Goal: Information Seeking & Learning: Find specific fact

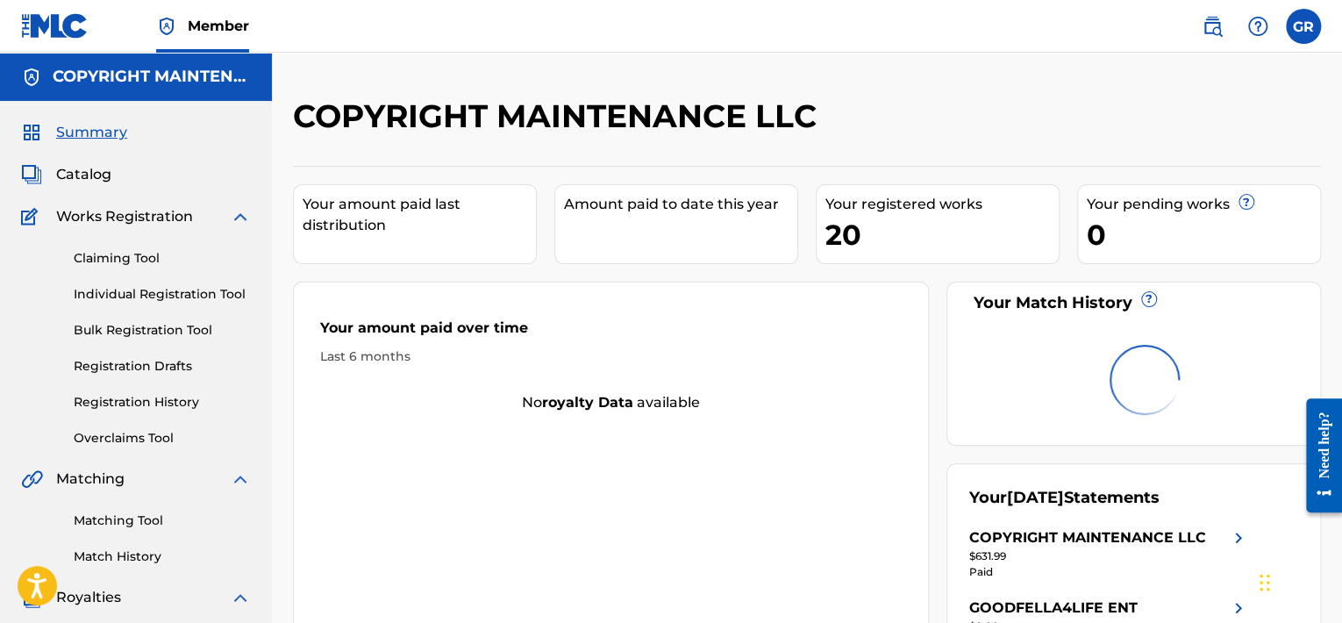
click at [1204, 25] on img at bounding box center [1212, 26] width 21 height 21
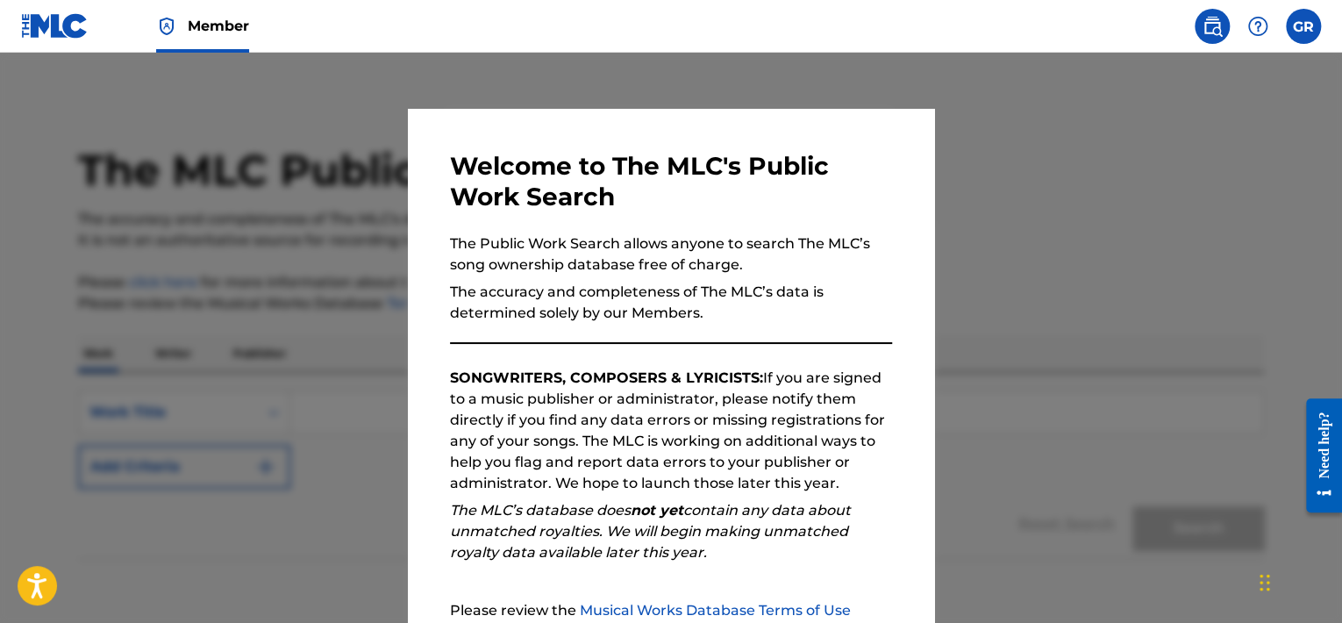
scroll to position [180, 0]
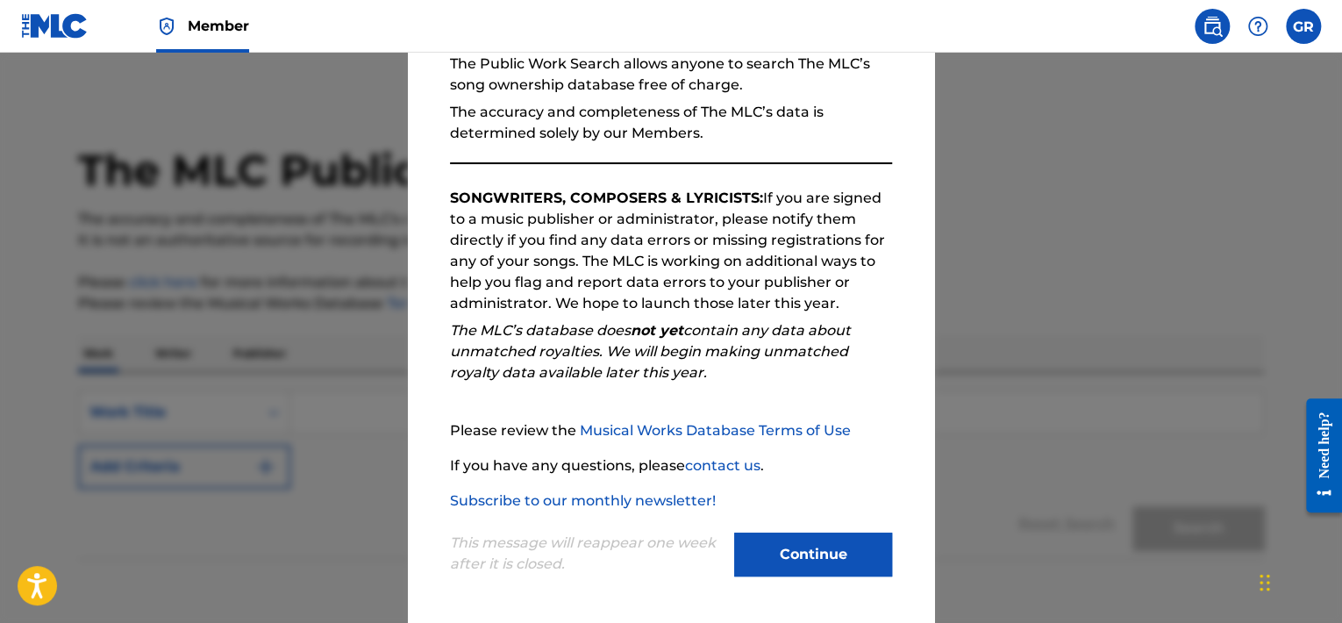
click at [820, 550] on button "Continue" at bounding box center [813, 554] width 158 height 44
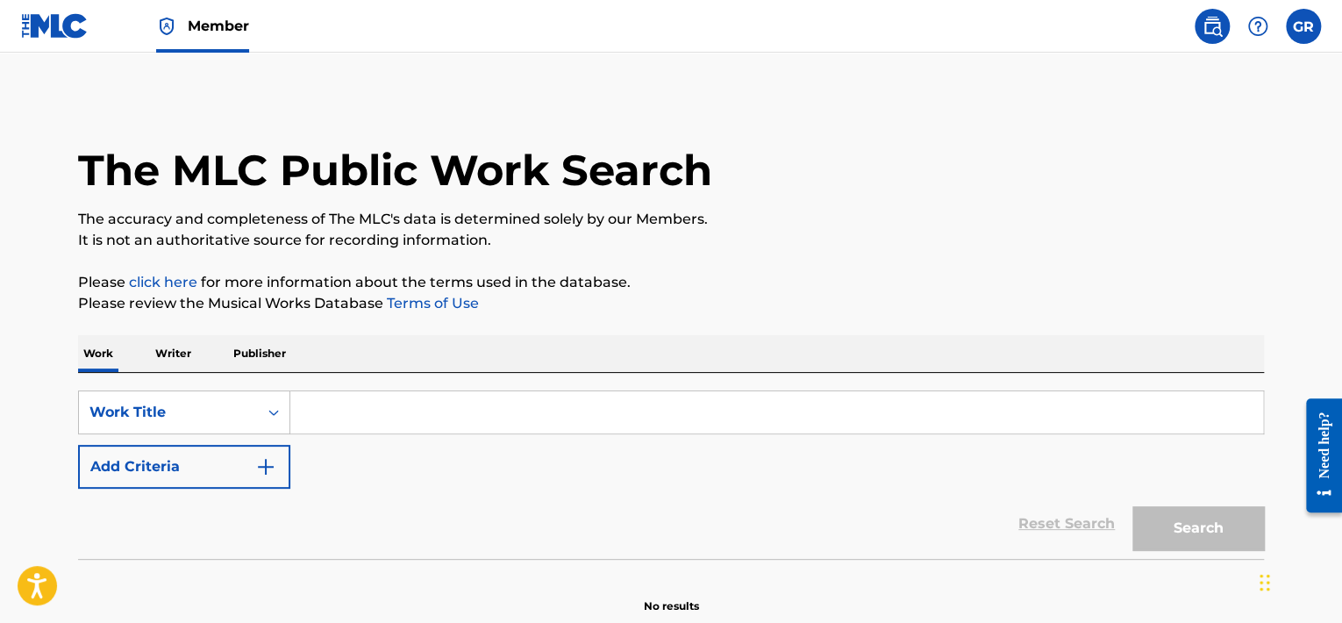
click at [278, 358] on p "Publisher" at bounding box center [259, 353] width 63 height 37
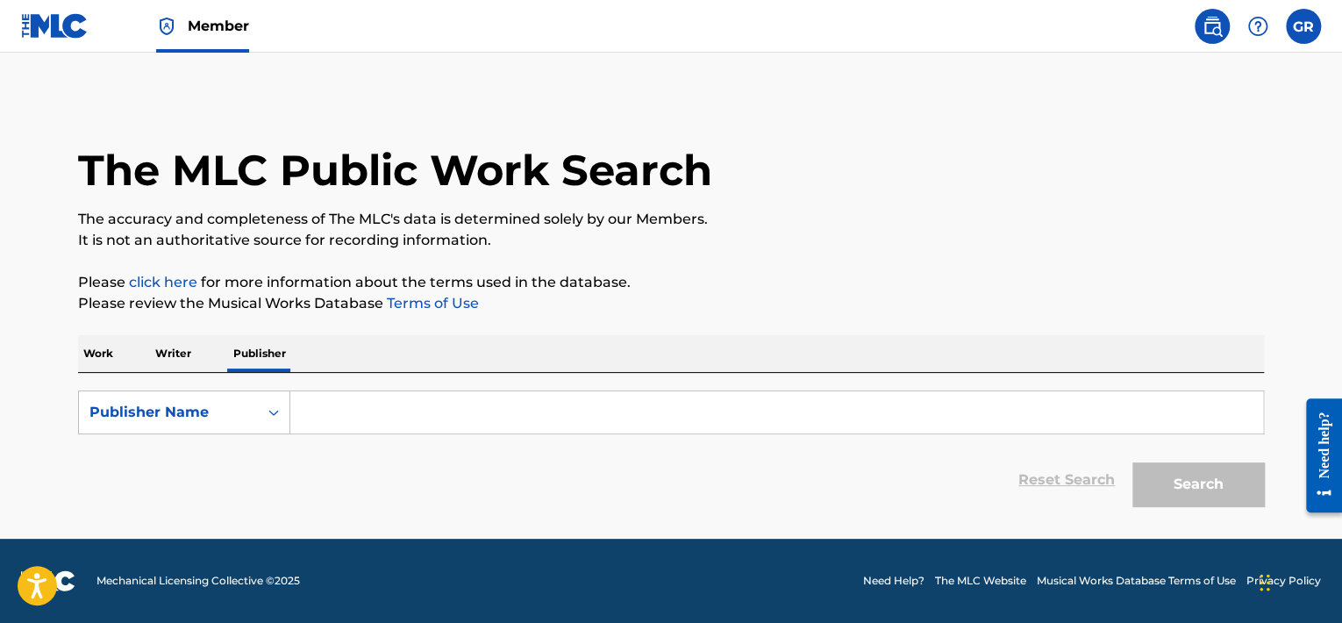
click at [316, 417] on input "Search Form" at bounding box center [776, 412] width 973 height 42
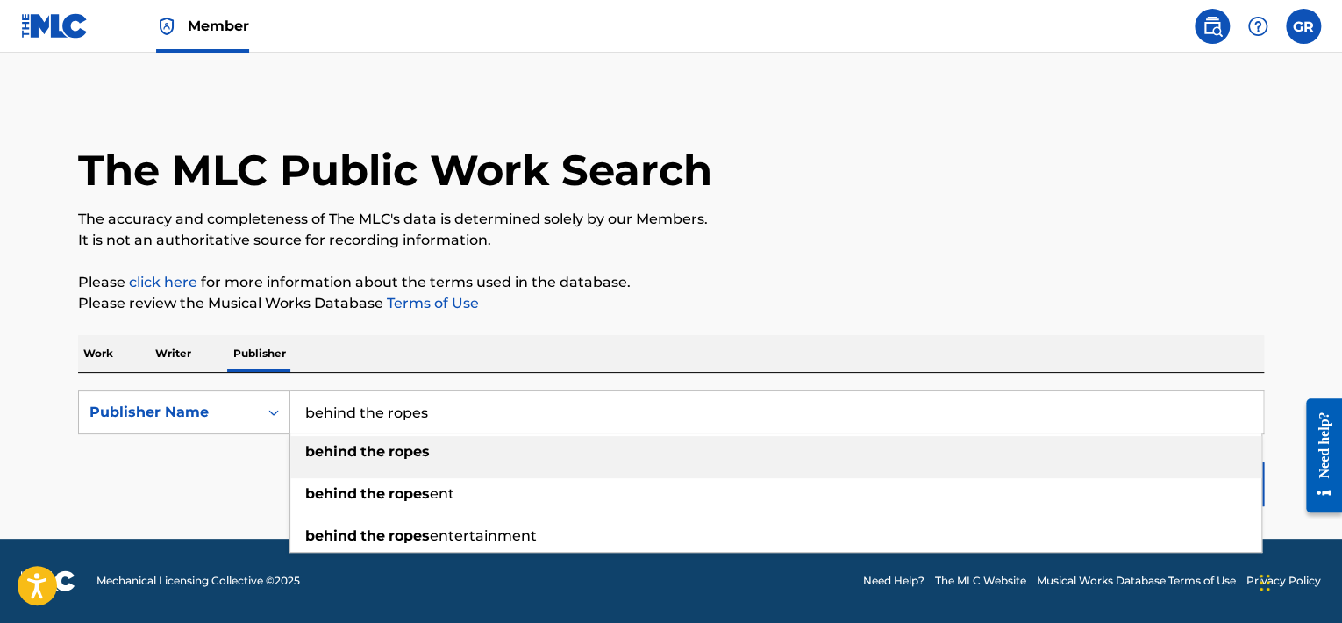
type input "behind the ropes"
click at [346, 446] on strong "behind" at bounding box center [331, 451] width 52 height 17
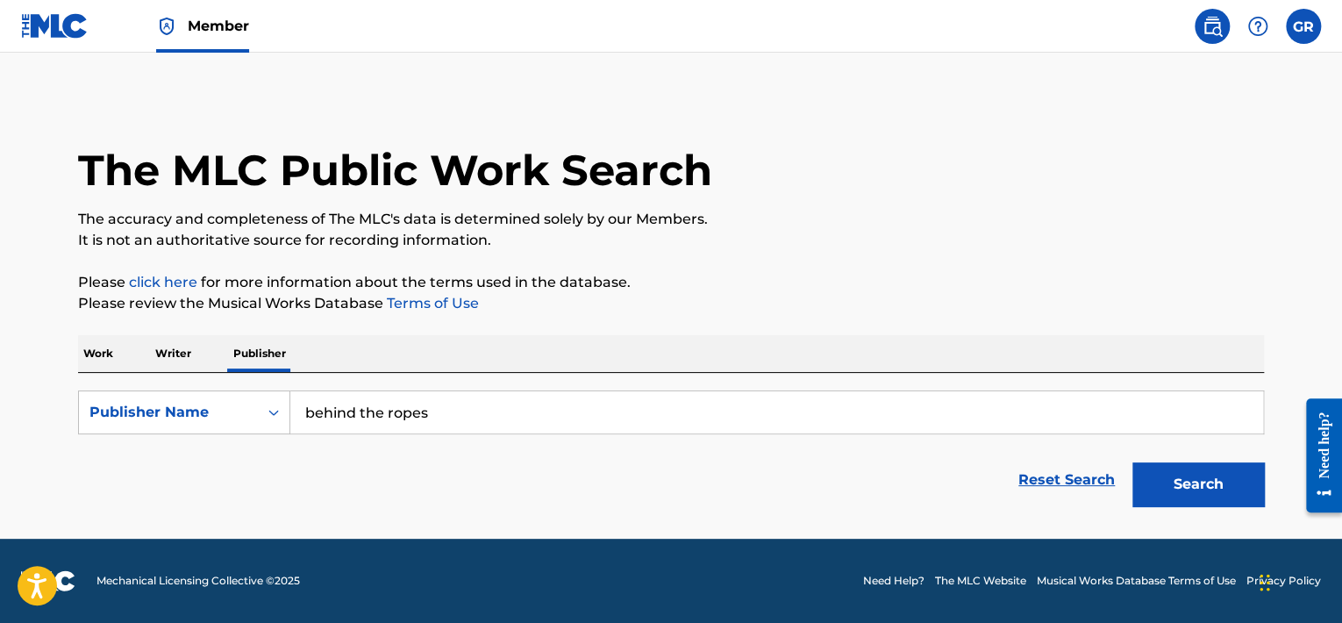
click at [727, 286] on p "Please click here for more information about the terms used in the database." at bounding box center [671, 282] width 1186 height 21
click at [1214, 479] on button "Search" at bounding box center [1198, 484] width 132 height 44
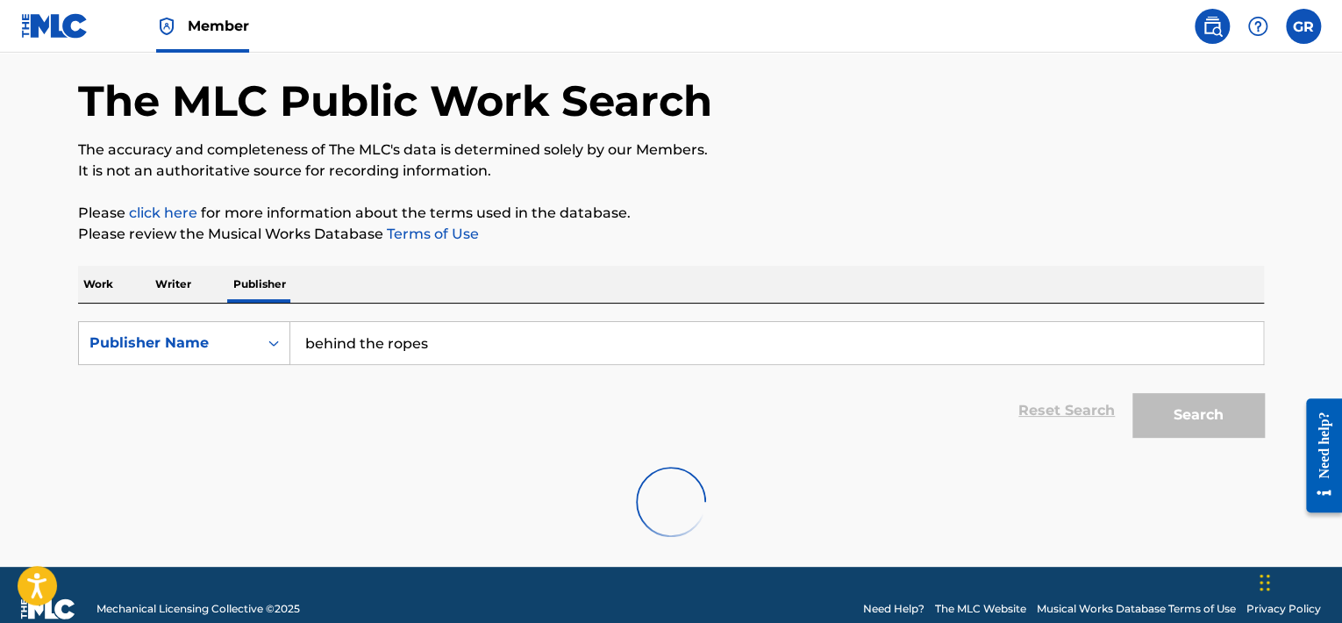
scroll to position [97, 0]
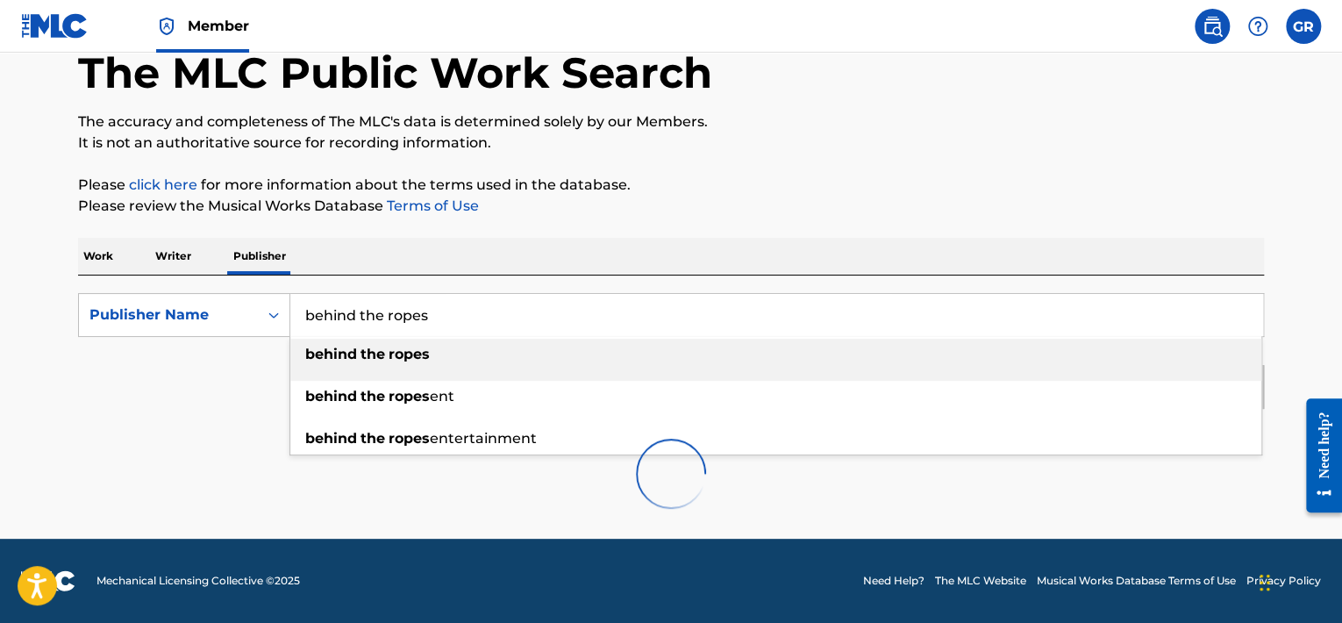
click at [828, 295] on input "behind the ropes" at bounding box center [776, 315] width 973 height 42
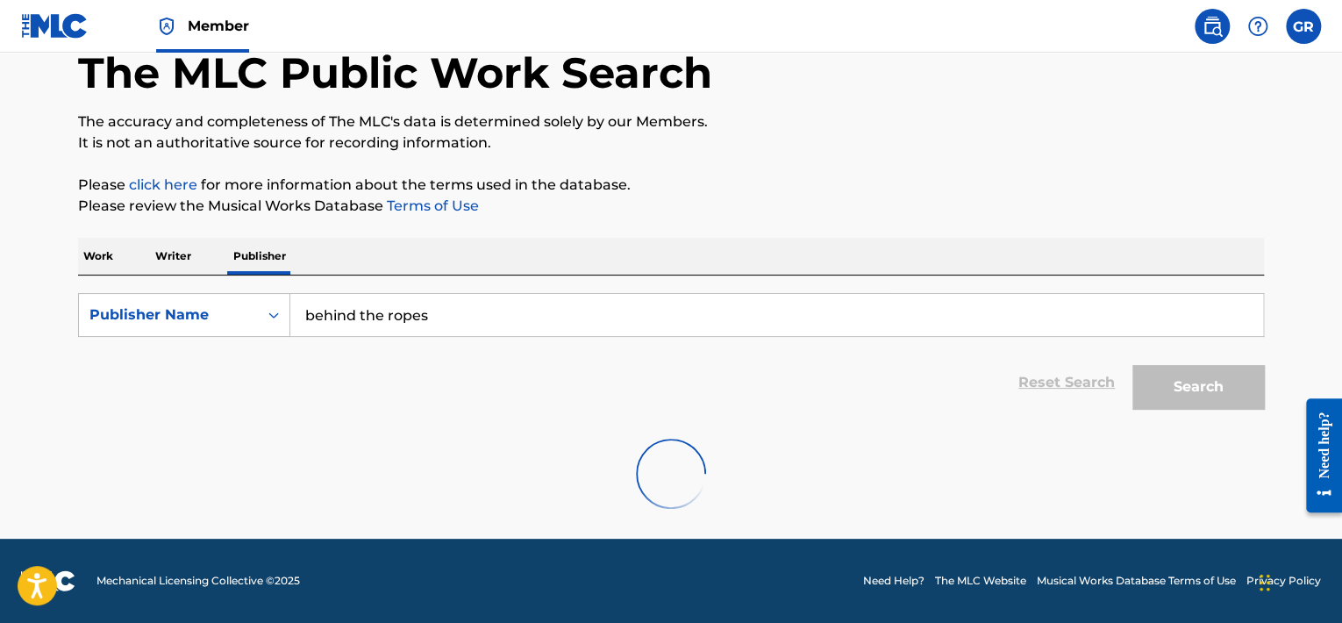
click at [1183, 196] on p "Please review the Musical Works Database Terms of Use" at bounding box center [671, 206] width 1186 height 21
click at [1118, 298] on input "behind the ropes" at bounding box center [776, 315] width 973 height 42
click at [1295, 29] on label at bounding box center [1303, 26] width 35 height 35
click at [1303, 26] on input "GR Gongu Roach copyrightmaintenance@gmail.com Notification Preferences Profile …" at bounding box center [1303, 26] width 0 height 0
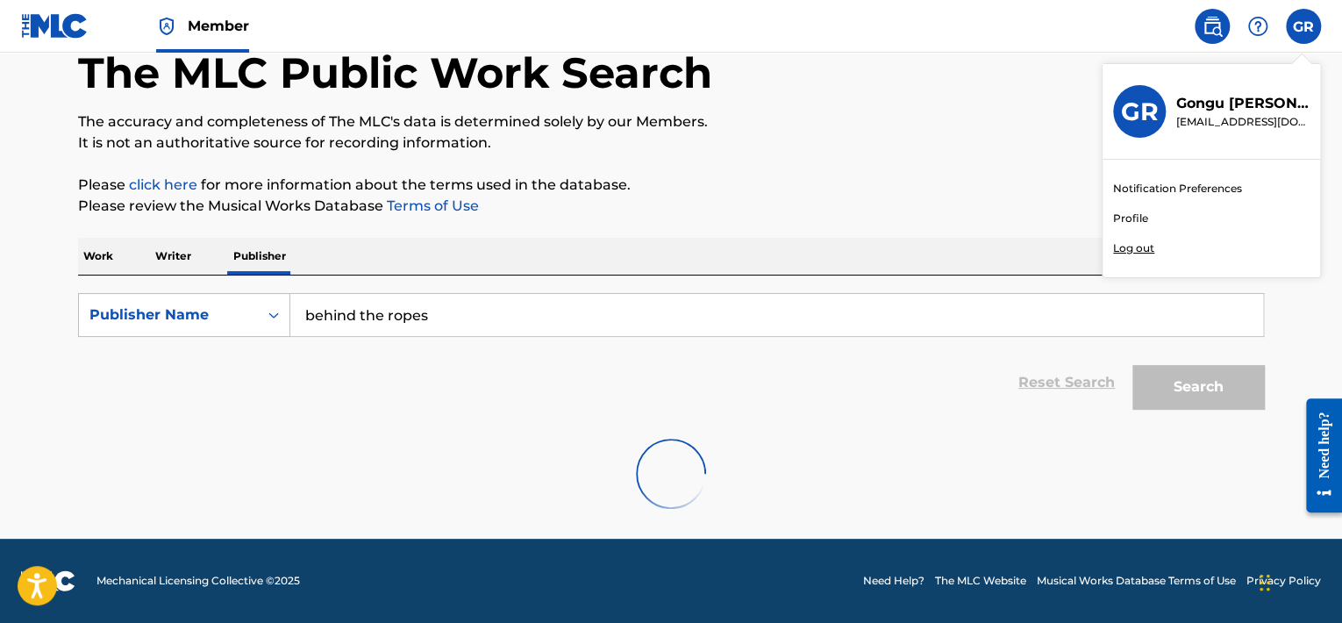
click at [1135, 244] on p "Log out" at bounding box center [1133, 248] width 41 height 16
click at [1303, 26] on input "GR Gongu Roach copyrightmaintenance@gmail.com Notification Preferences Profile …" at bounding box center [1303, 26] width 0 height 0
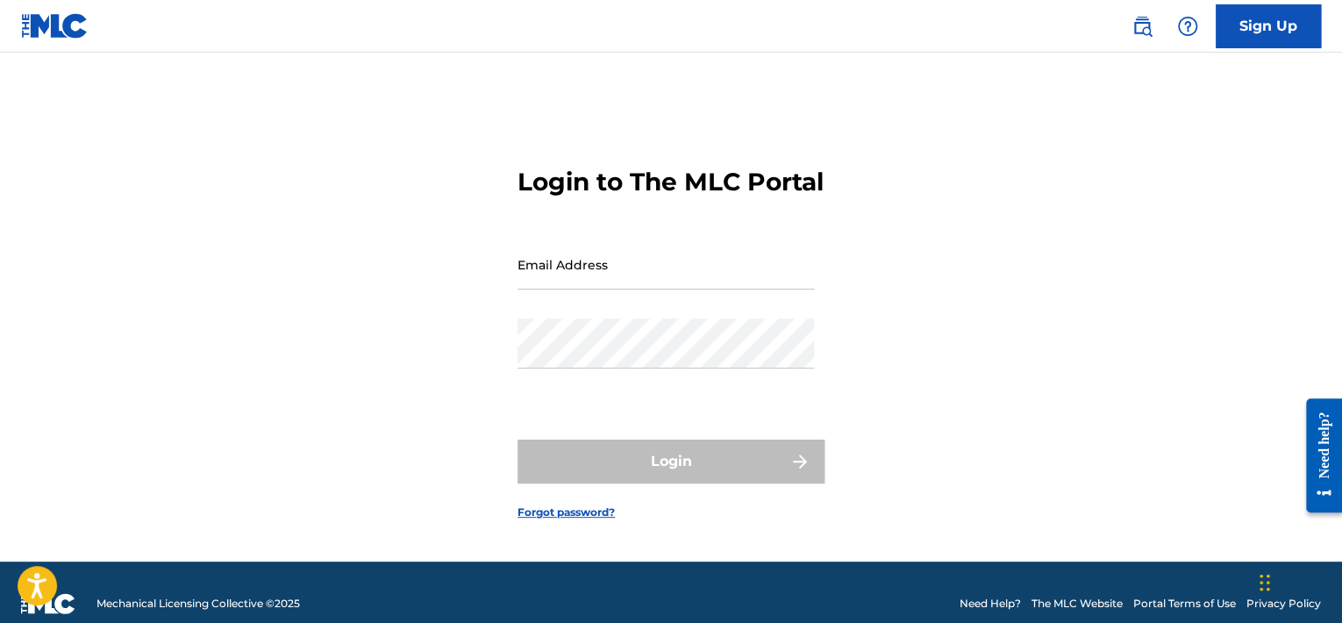
type input "COPYRIGHTMAINTENANCE@GMAIL.COM"
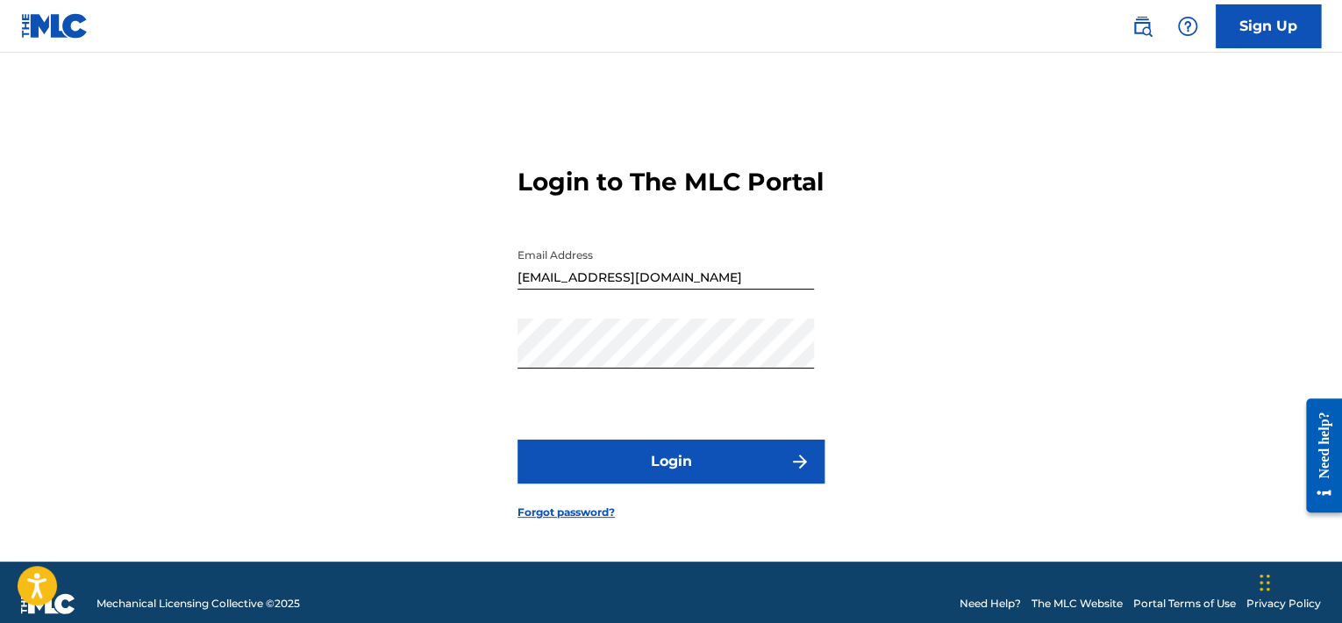
click at [669, 473] on button "Login" at bounding box center [670, 461] width 307 height 44
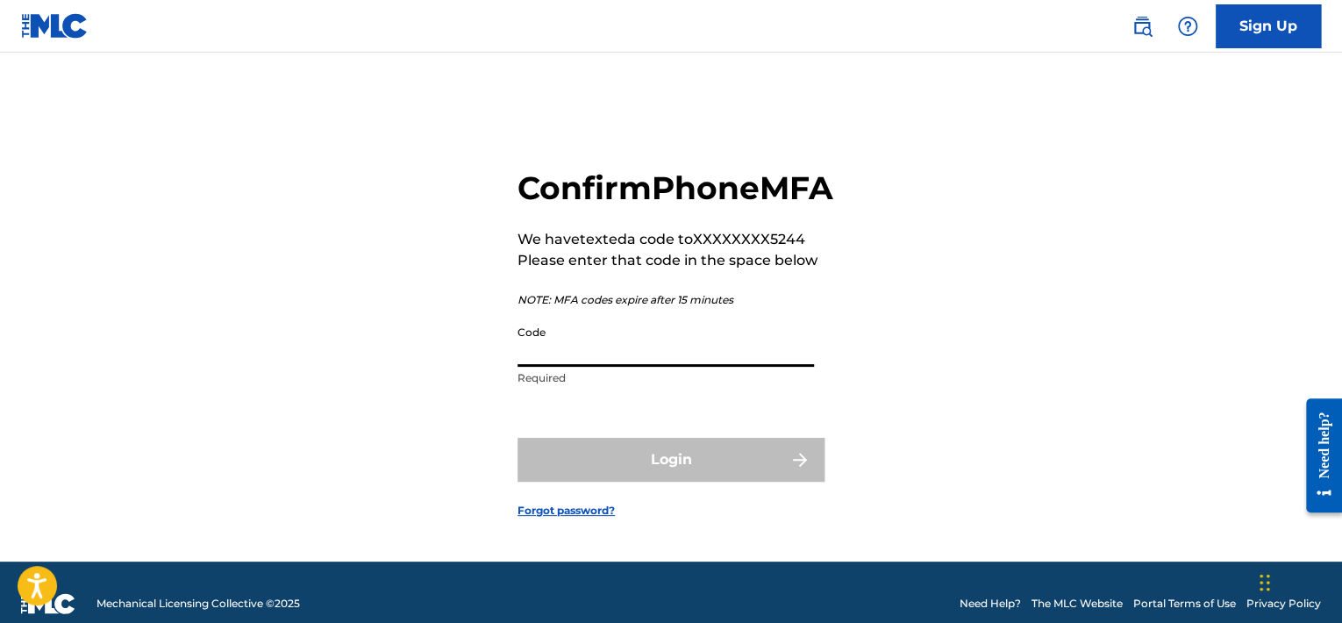
click at [628, 365] on input "Code" at bounding box center [665, 342] width 296 height 50
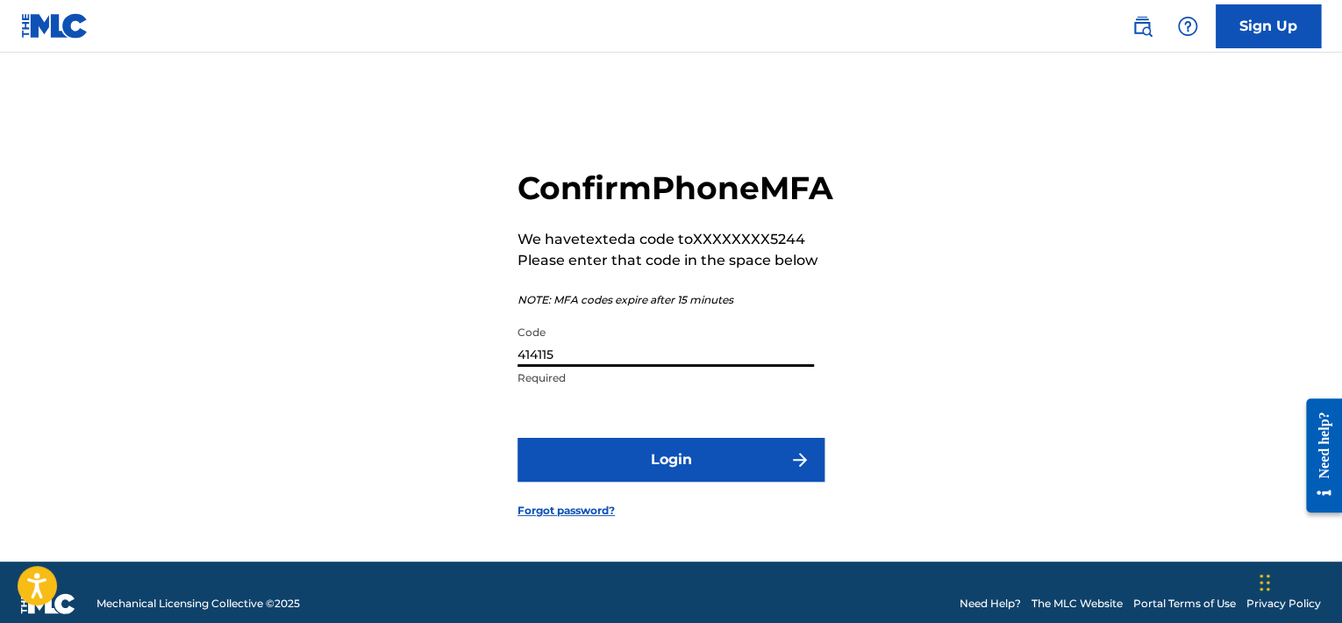
type input "414115"
click at [666, 482] on button "Login" at bounding box center [670, 460] width 307 height 44
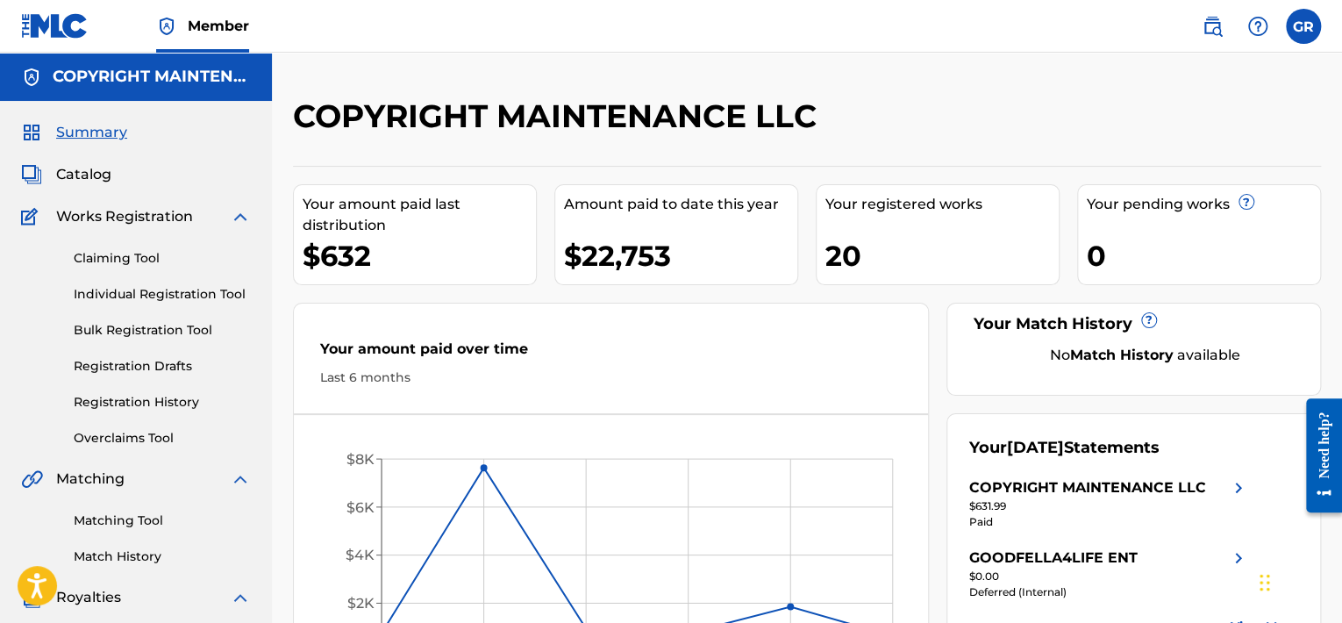
click at [1207, 32] on img at bounding box center [1212, 26] width 21 height 21
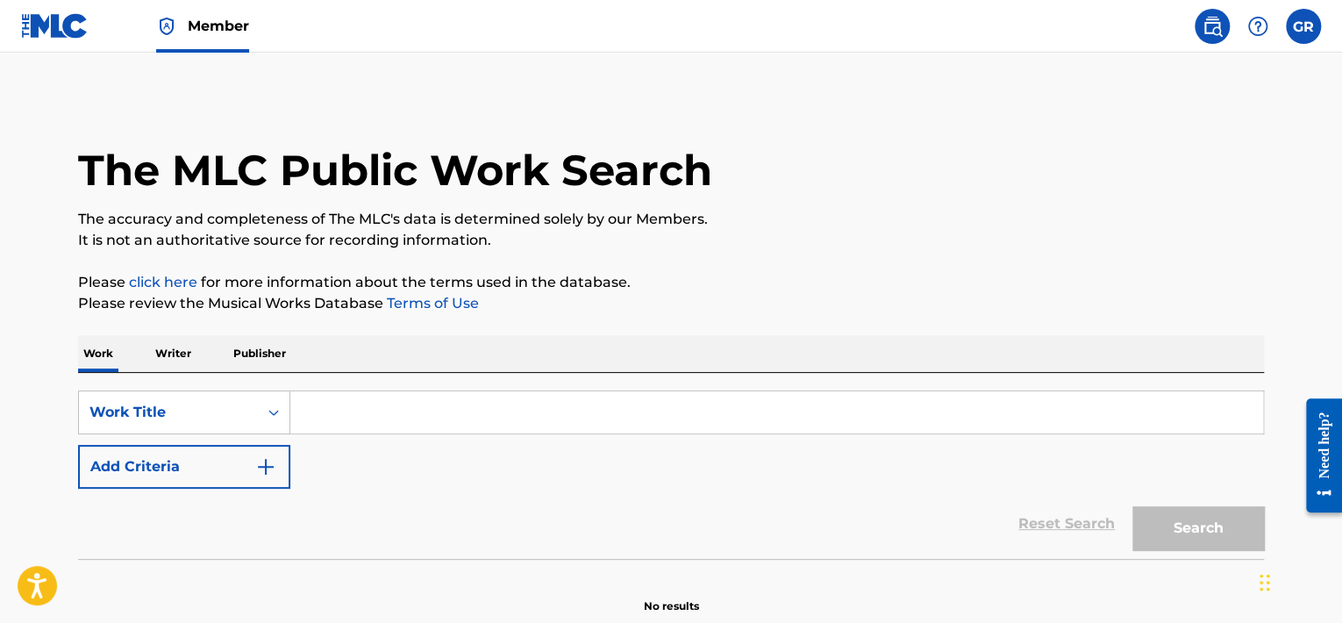
click at [263, 346] on p "Publisher" at bounding box center [259, 353] width 63 height 37
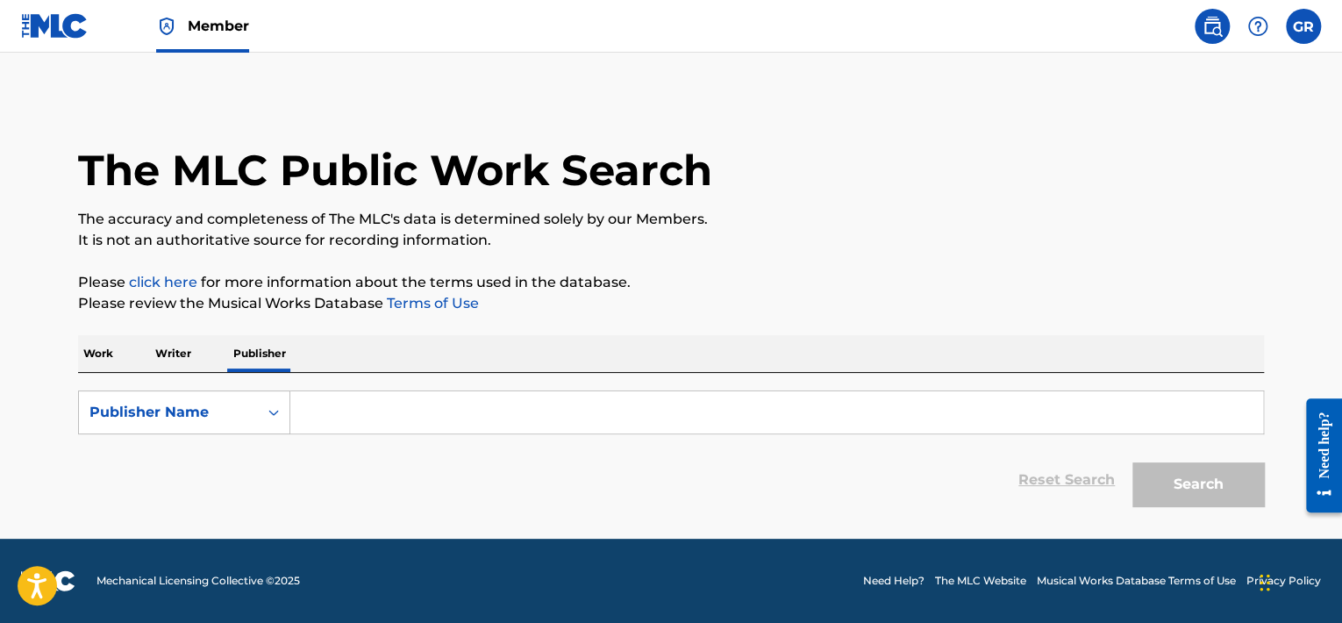
click at [333, 411] on input "Search Form" at bounding box center [776, 412] width 973 height 42
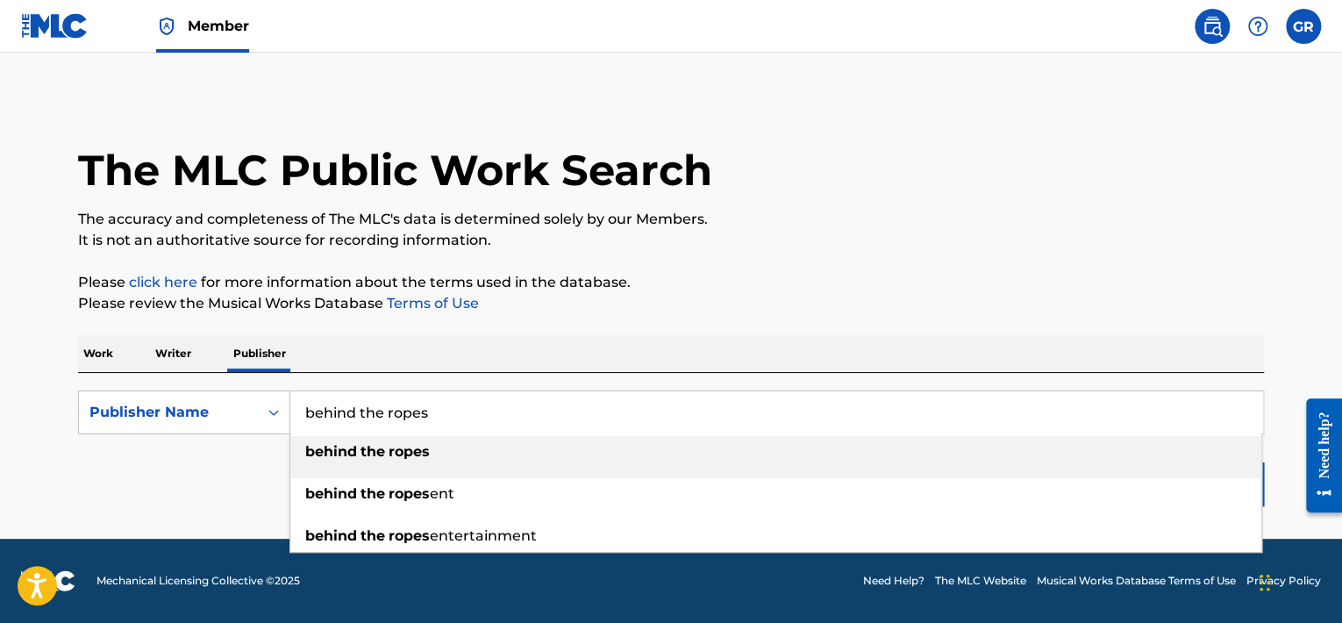
type input "behind the ropes"
click at [443, 443] on div "behind the ropes" at bounding box center [775, 452] width 971 height 32
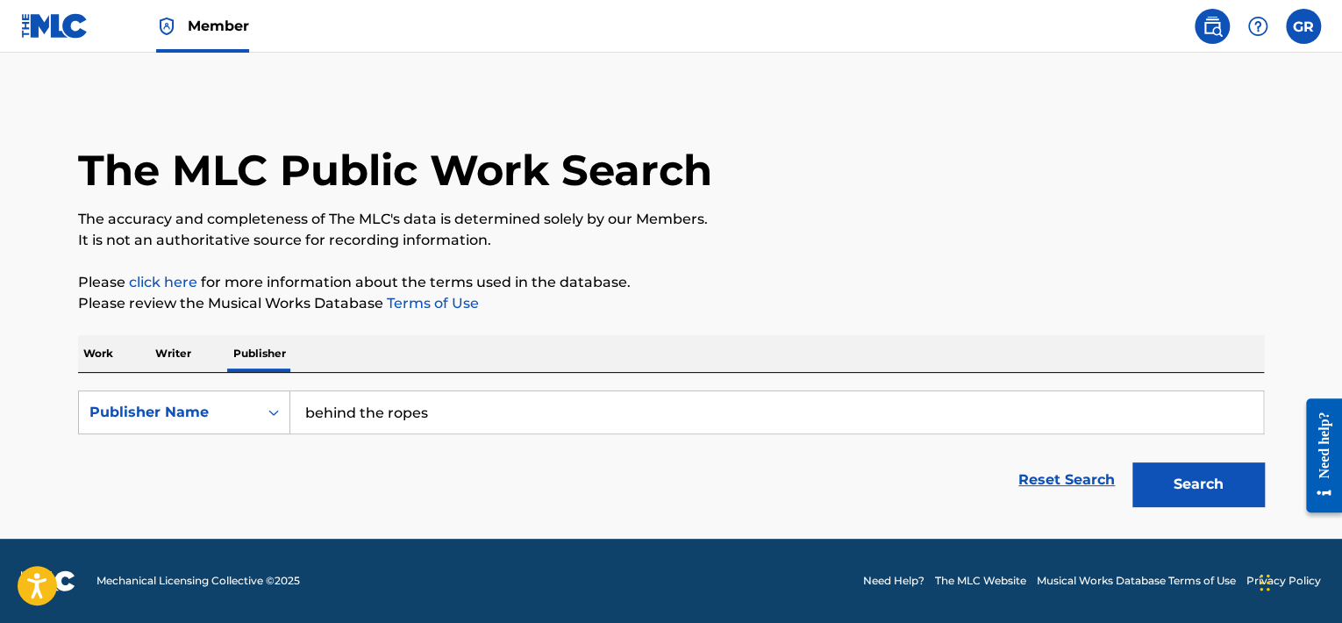
click at [1215, 495] on button "Search" at bounding box center [1198, 484] width 132 height 44
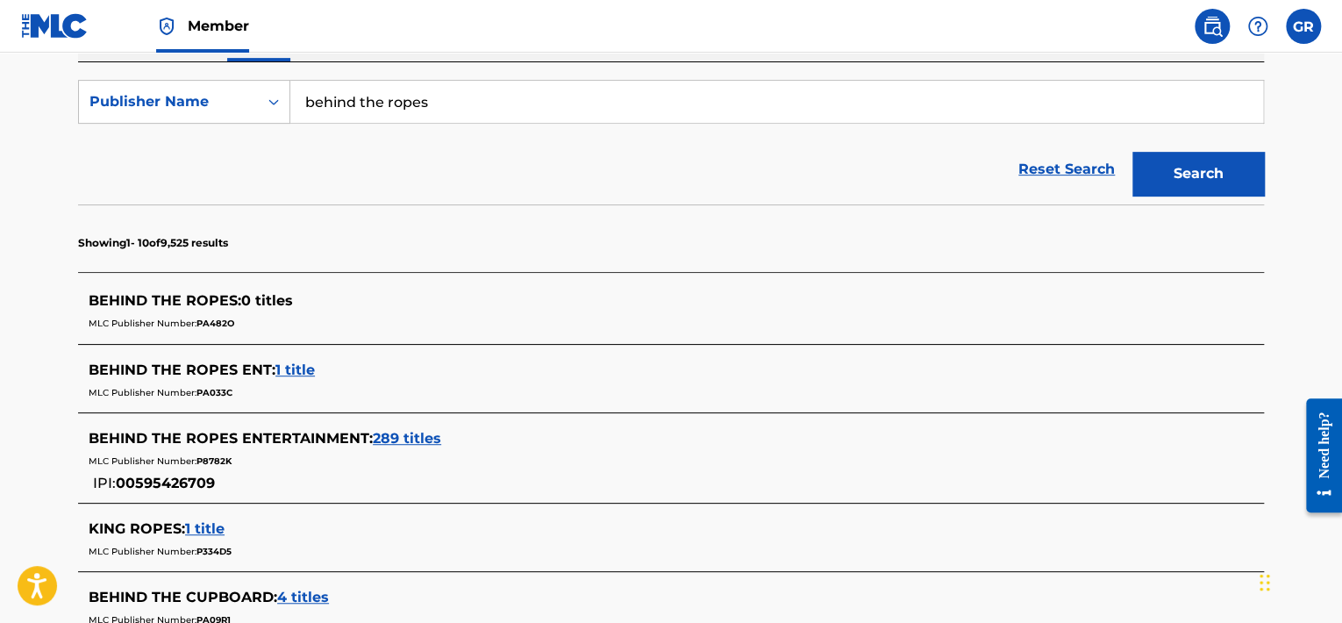
scroll to position [315, 0]
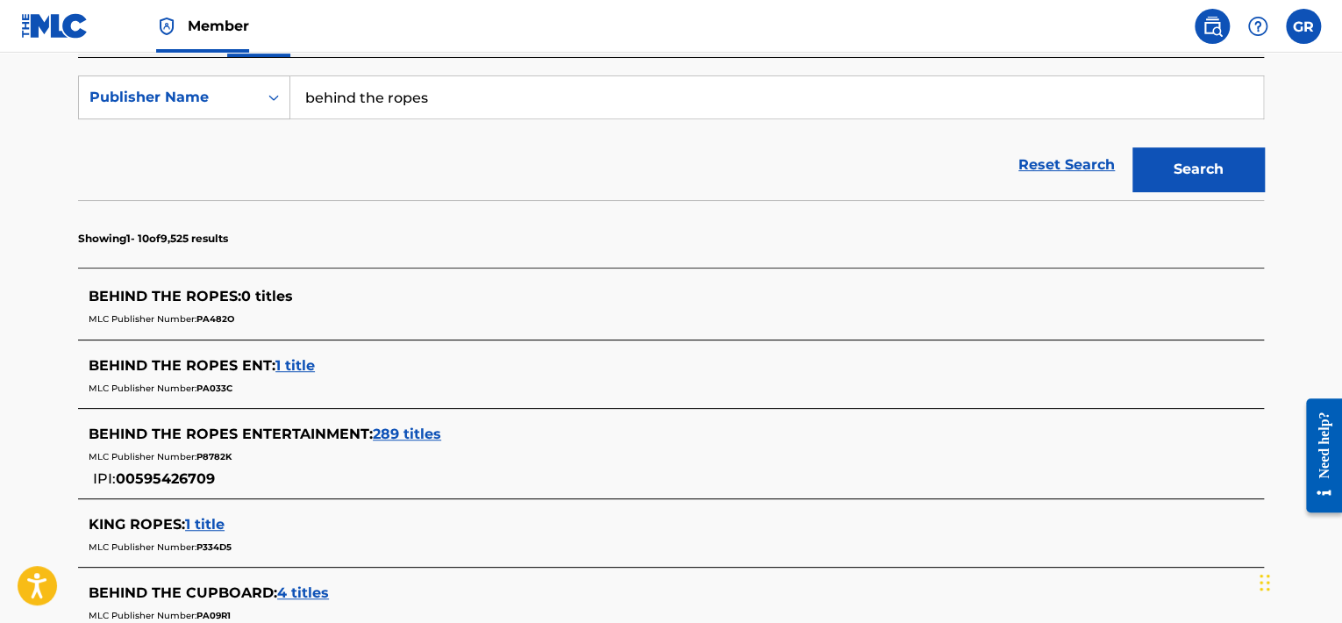
click at [414, 438] on span "289 titles" at bounding box center [407, 433] width 68 height 17
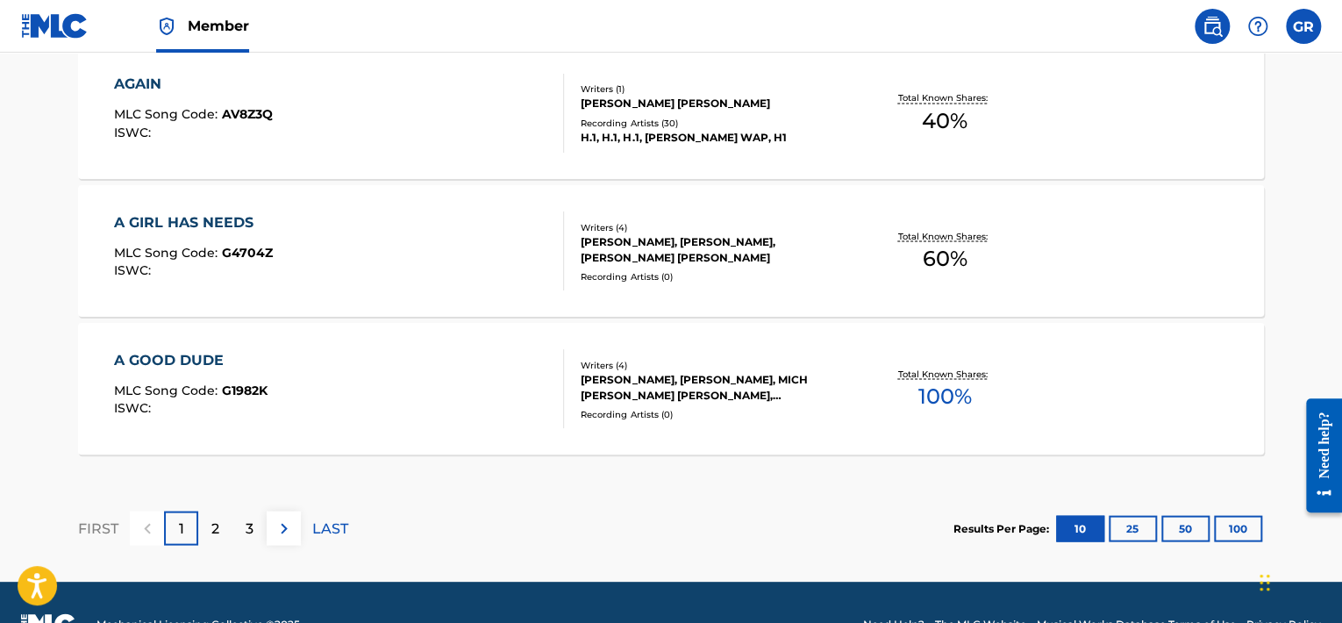
scroll to position [1553, 0]
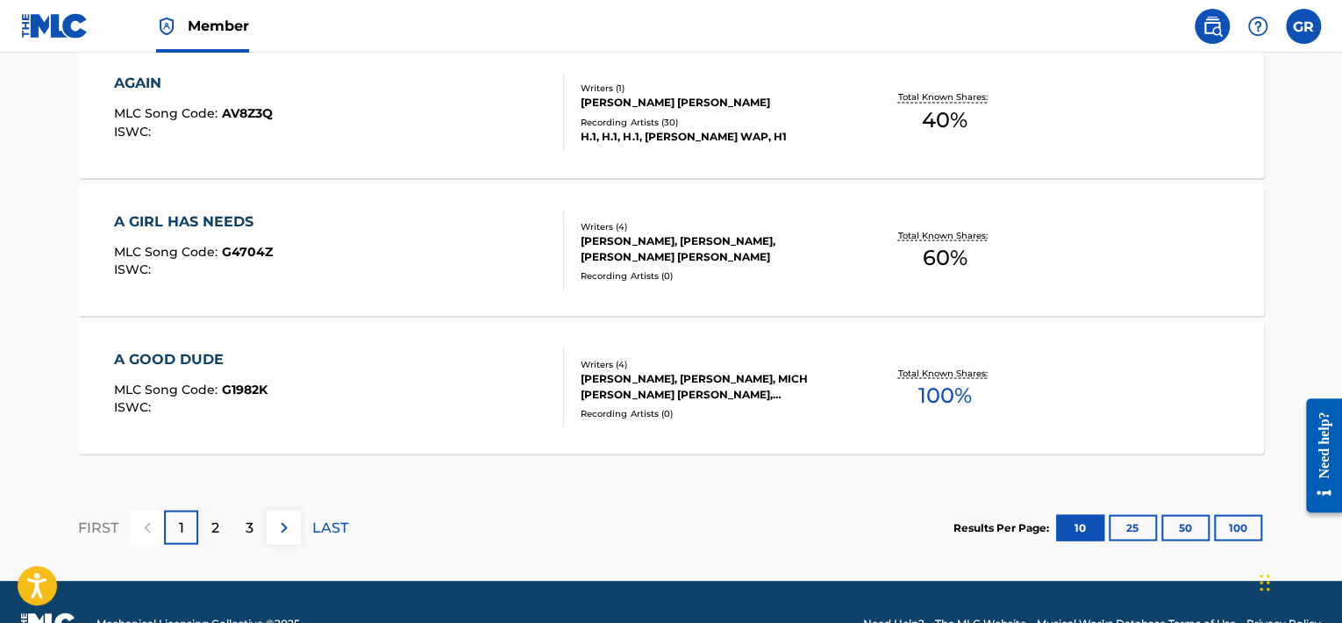
click at [300, 534] on button at bounding box center [284, 527] width 34 height 34
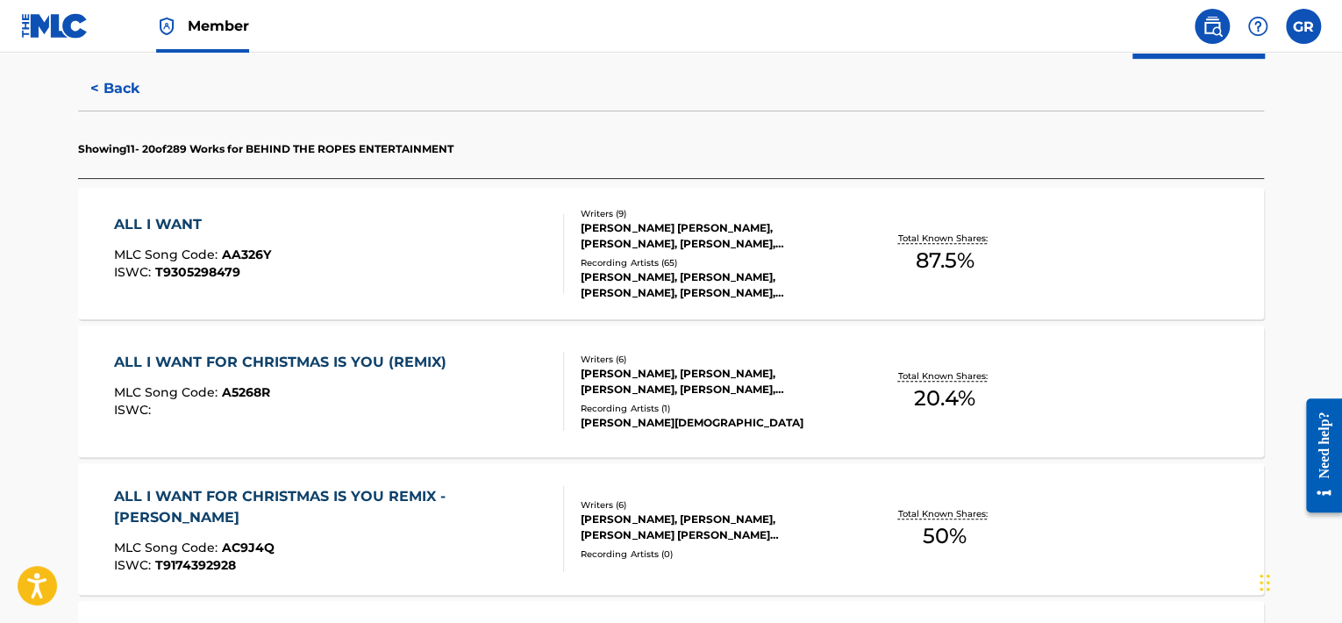
scroll to position [449, 0]
click at [207, 228] on div "ALL I WANT" at bounding box center [192, 223] width 157 height 21
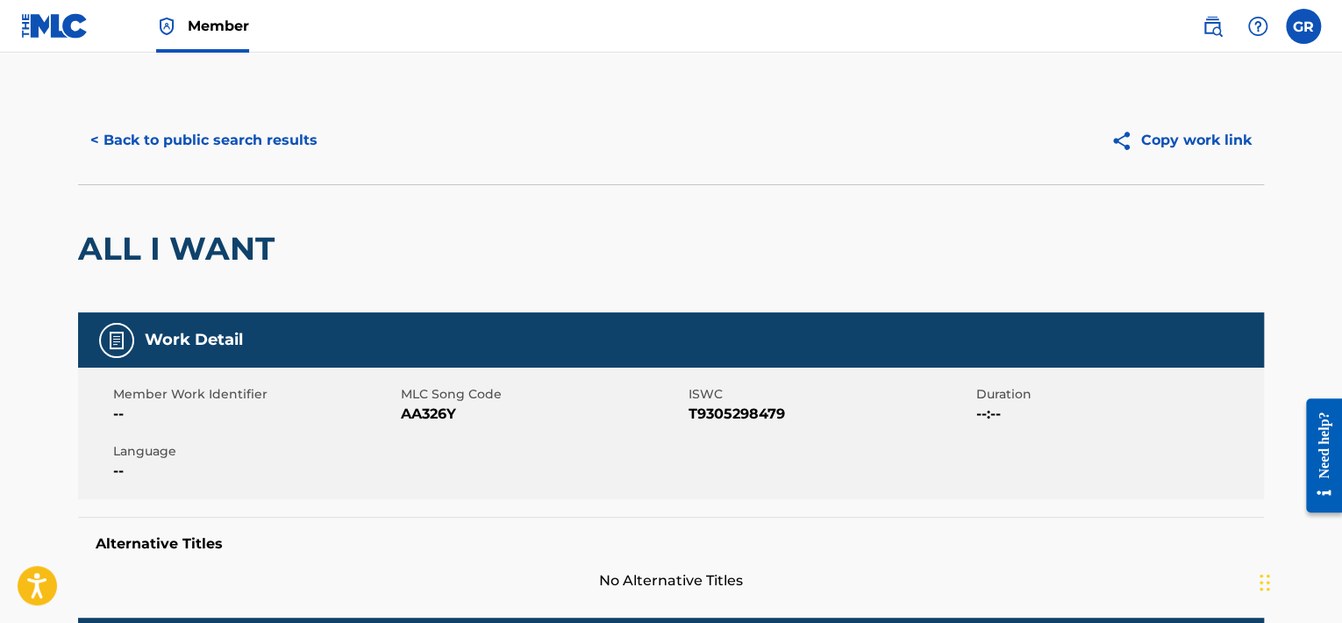
click at [266, 148] on button "< Back to public search results" at bounding box center [204, 140] width 252 height 44
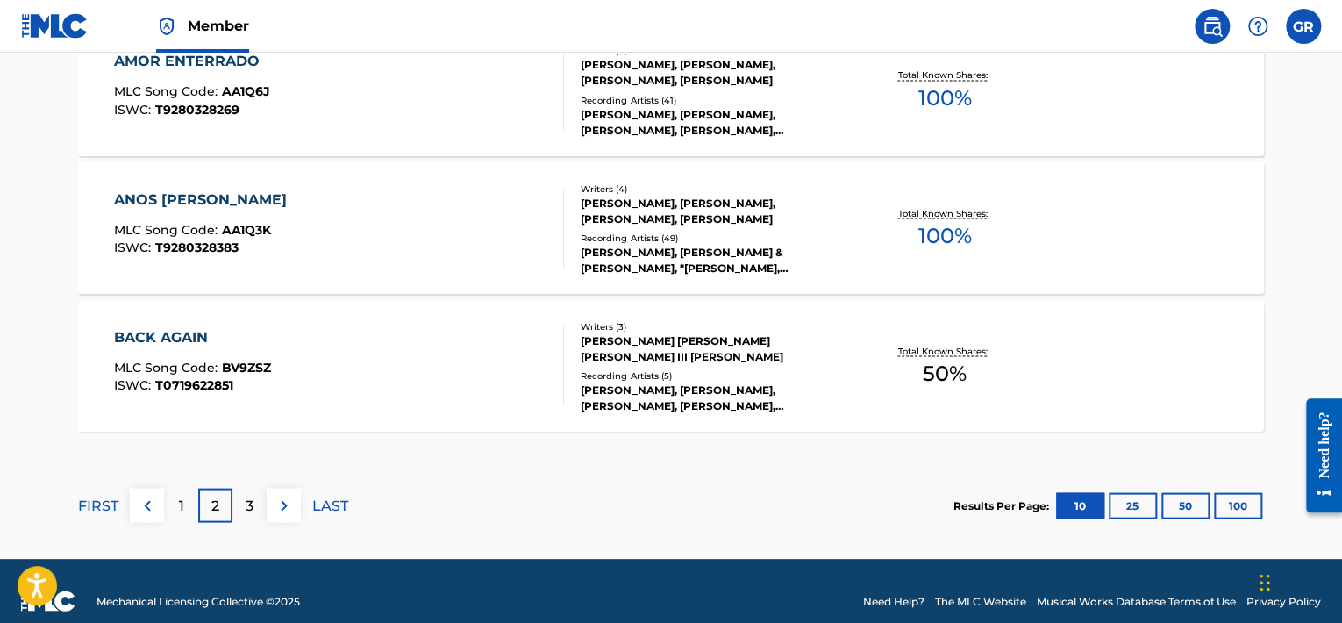
scroll to position [1589, 0]
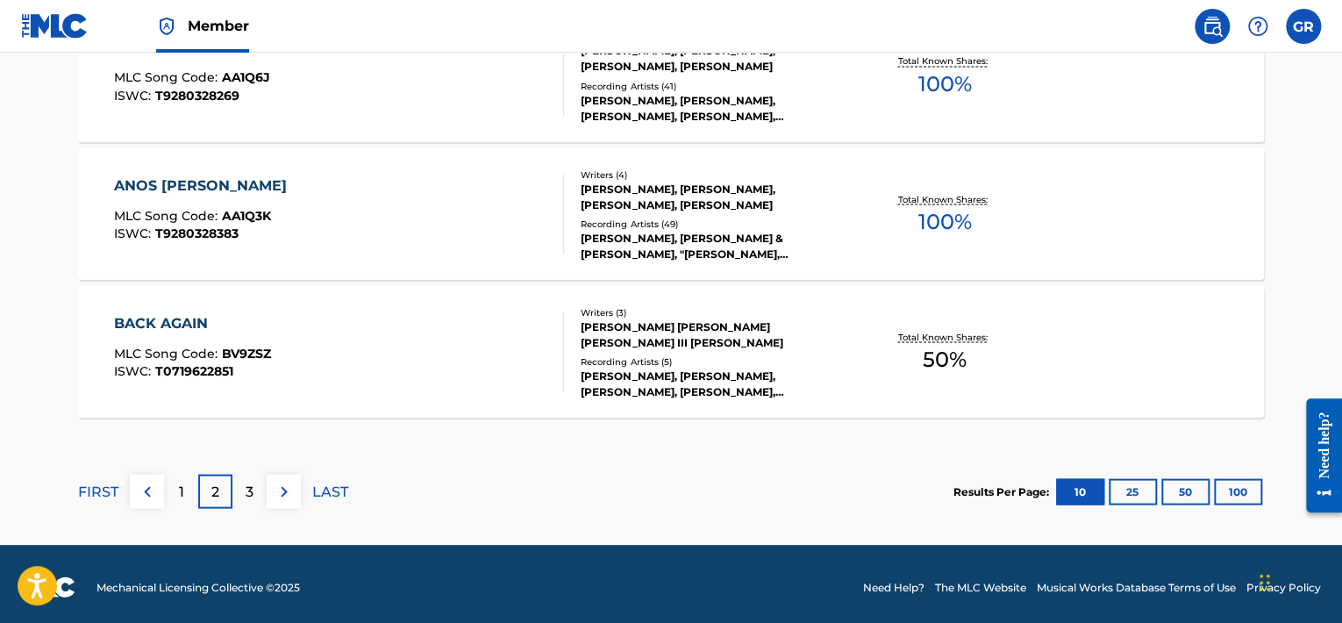
click at [291, 489] on img at bounding box center [284, 491] width 21 height 21
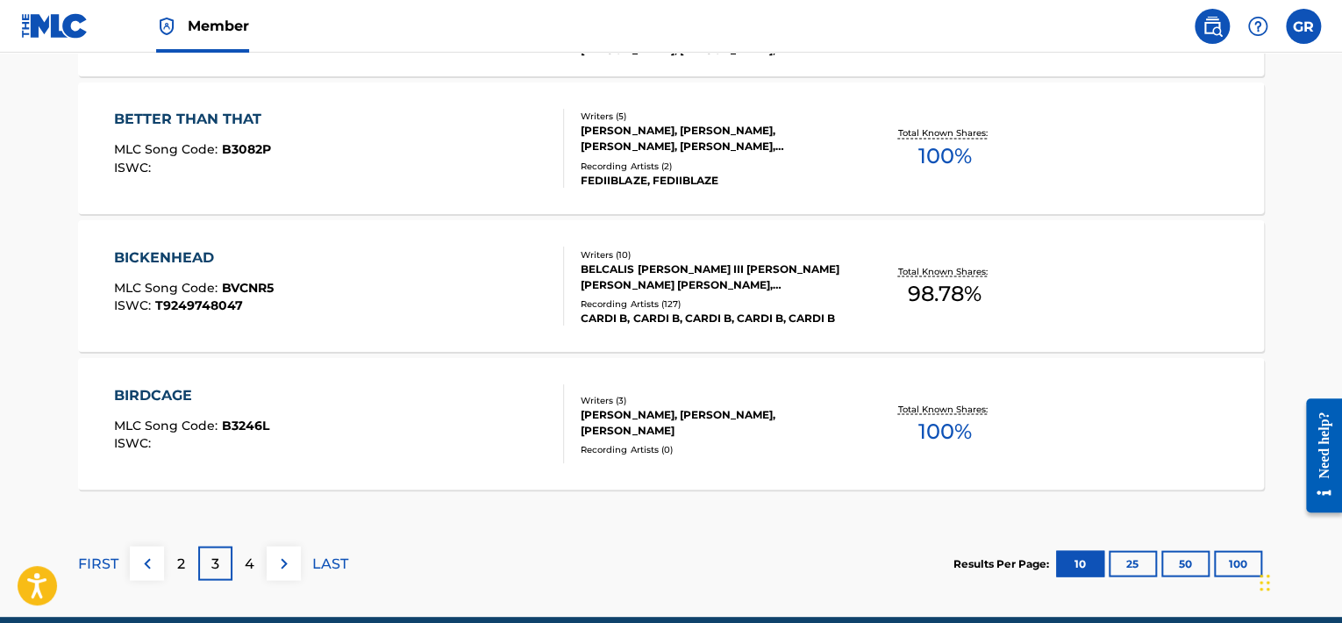
scroll to position [1520, 0]
